Goal: Task Accomplishment & Management: Use online tool/utility

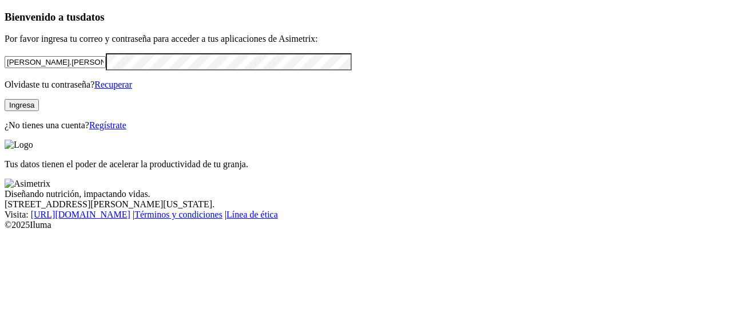
click at [5, 96] on div "Bienvenido a tus datos Por favor ingresa tu correo y contraseña para acceder a …" at bounding box center [366, 71] width 723 height 120
click at [98, 68] on input "juliana.vidal" at bounding box center [55, 62] width 101 height 12
click at [39, 111] on button "Ingresa" at bounding box center [22, 105] width 34 height 12
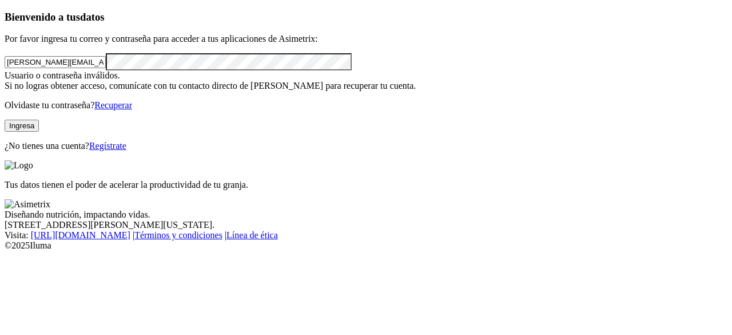
click at [106, 68] on input "[PERSON_NAME][EMAIL_ADDRESS][PERSON_NAME][DOMAIN_NAME]" at bounding box center [55, 62] width 101 height 12
click at [10, 105] on div "Bienvenido a tus datos Por favor ingresa tu correo y contraseña para acceder a …" at bounding box center [366, 81] width 723 height 140
click at [39, 132] on button "Ingresa" at bounding box center [22, 126] width 34 height 12
click input "submit" at bounding box center [0, 0] width 0 height 0
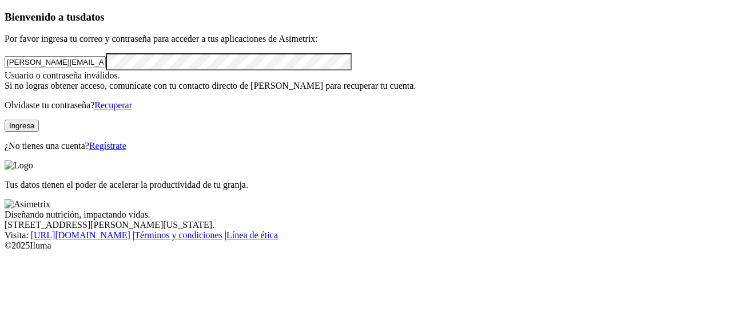
click at [106, 68] on input "[PERSON_NAME][EMAIL_ADDRESS][PERSON_NAME][DOMAIN_NAME]" at bounding box center [55, 62] width 101 height 12
type input "juliana.vidal@grupobios.co"
click at [39, 132] on button "Ingresa" at bounding box center [22, 126] width 34 height 12
click at [132, 110] on link "Recuperar" at bounding box center [113, 105] width 38 height 10
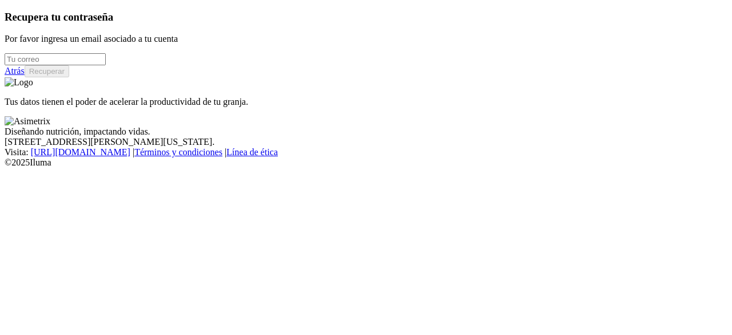
click at [95, 65] on input "email" at bounding box center [55, 59] width 101 height 12
type input "[PERSON_NAME][EMAIL_ADDRESS][PERSON_NAME][DOMAIN_NAME]"
click at [69, 77] on button "Recuperar" at bounding box center [47, 71] width 45 height 12
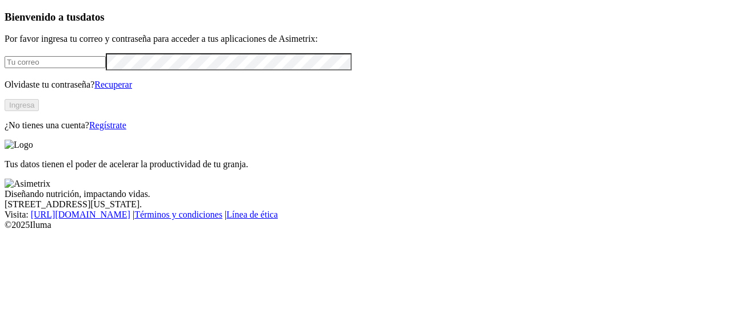
click at [106, 68] on input "email" at bounding box center [55, 62] width 101 height 12
type input "[PERSON_NAME][EMAIL_ADDRESS][PERSON_NAME][DOMAIN_NAME]"
click at [39, 111] on button "Ingresa" at bounding box center [22, 105] width 34 height 12
